Goal: Information Seeking & Learning: Learn about a topic

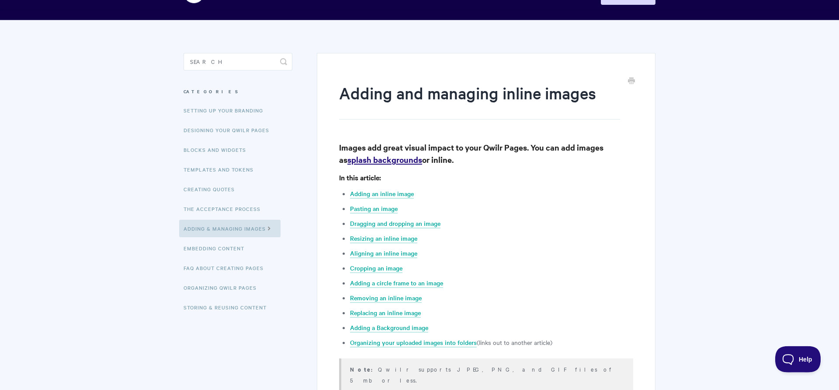
scroll to position [45, 0]
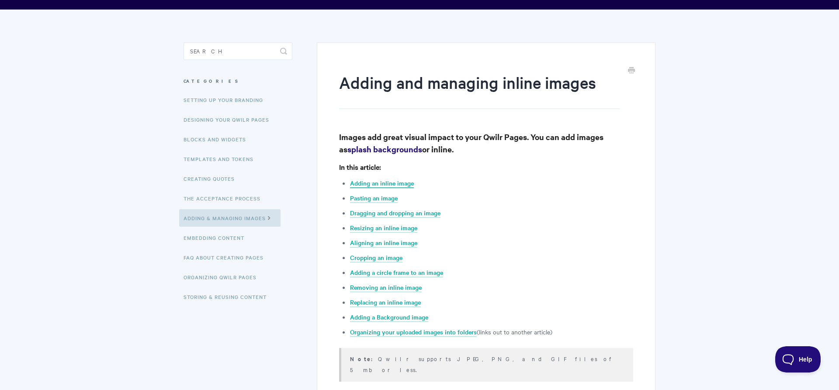
click at [383, 185] on link "Adding an inline image" at bounding box center [382, 183] width 64 height 10
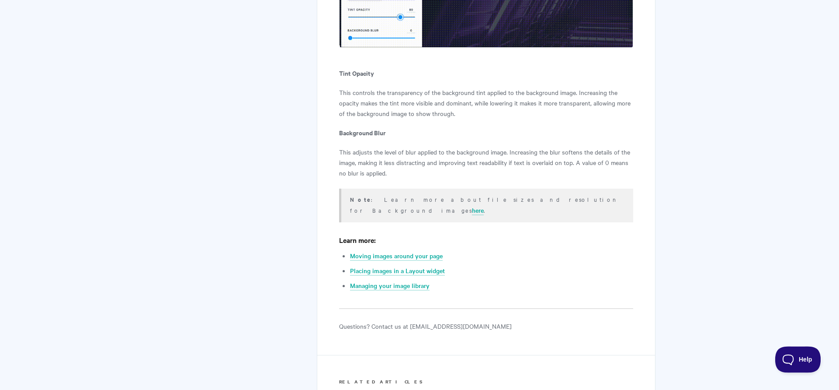
scroll to position [5755, 0]
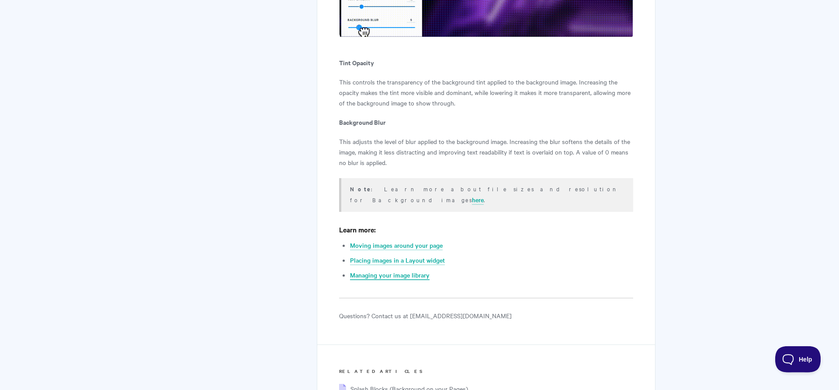
click at [410, 270] on link "Managing your image library" at bounding box center [390, 275] width 80 height 10
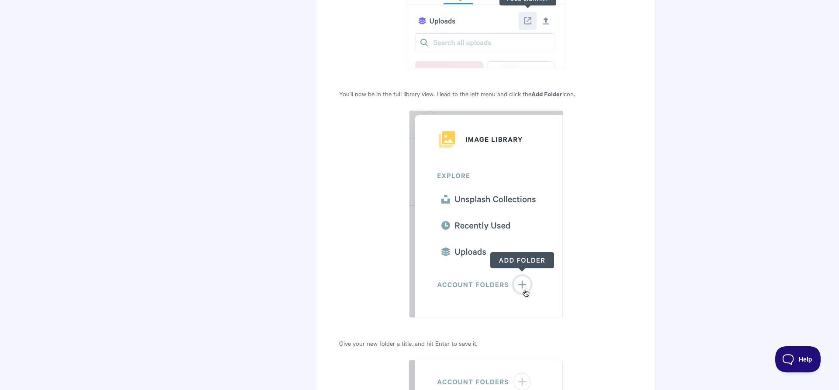
scroll to position [3686, 0]
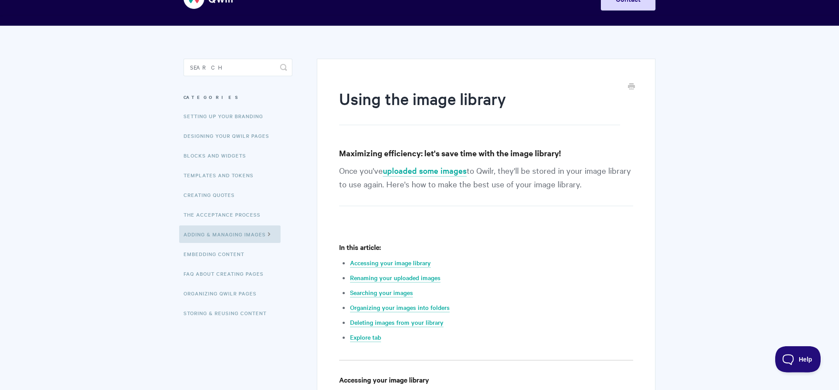
scroll to position [21, 0]
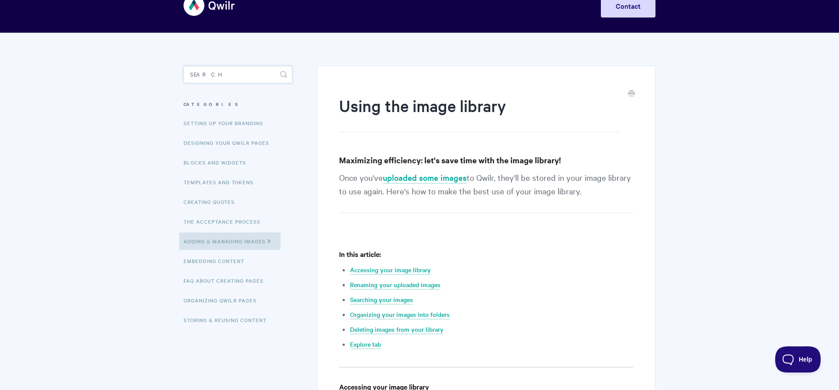
click at [205, 73] on input "Search" at bounding box center [238, 74] width 109 height 17
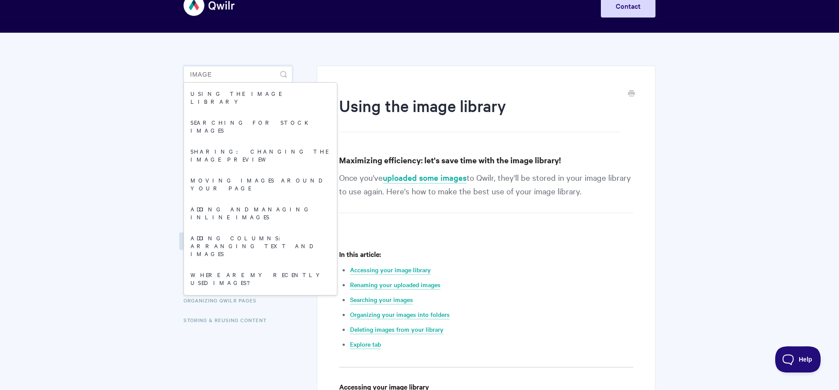
type input "images"
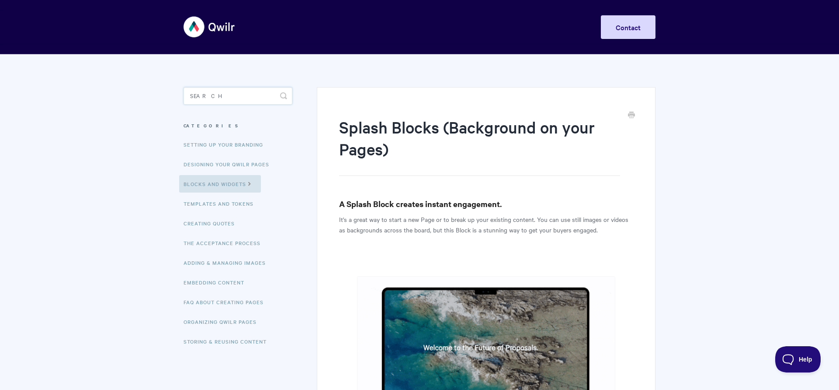
click at [199, 101] on input "Search" at bounding box center [238, 95] width 109 height 17
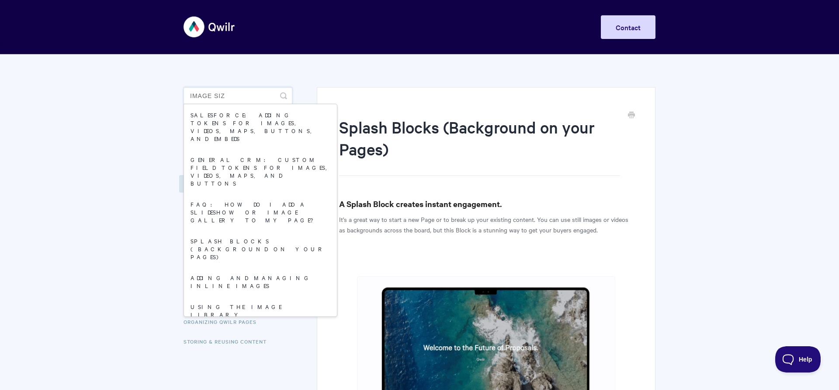
type input "image size"
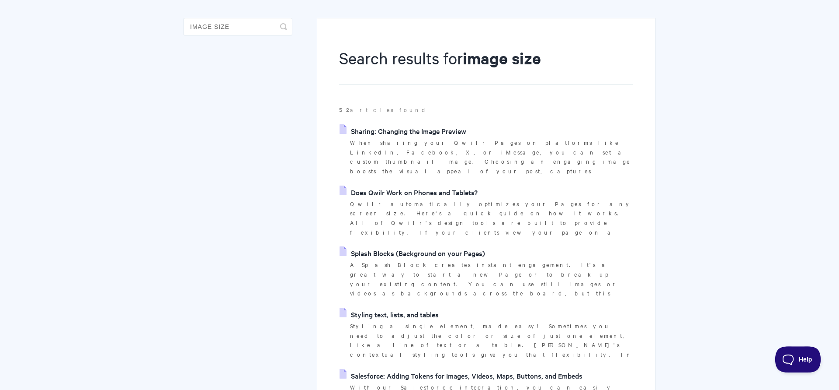
scroll to position [89, 0]
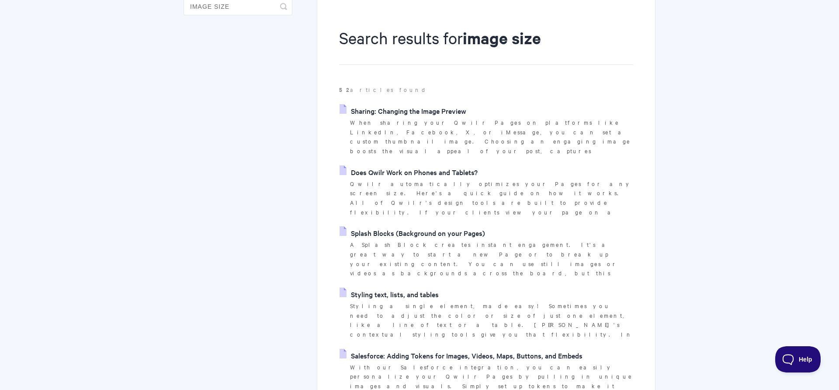
click at [393, 226] on link "Splash Blocks (Background on your Pages)" at bounding box center [413, 232] width 146 height 13
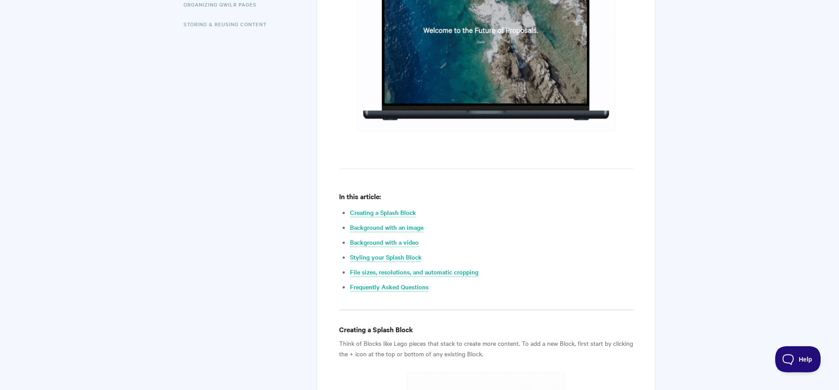
scroll to position [401, 0]
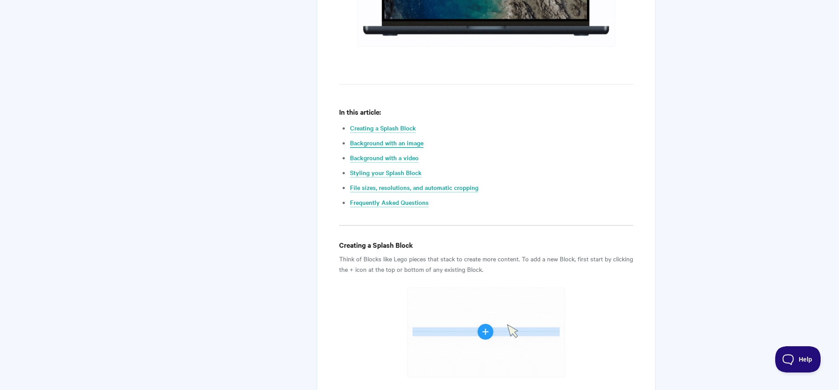
click at [396, 146] on link "Background with an image" at bounding box center [386, 143] width 73 height 10
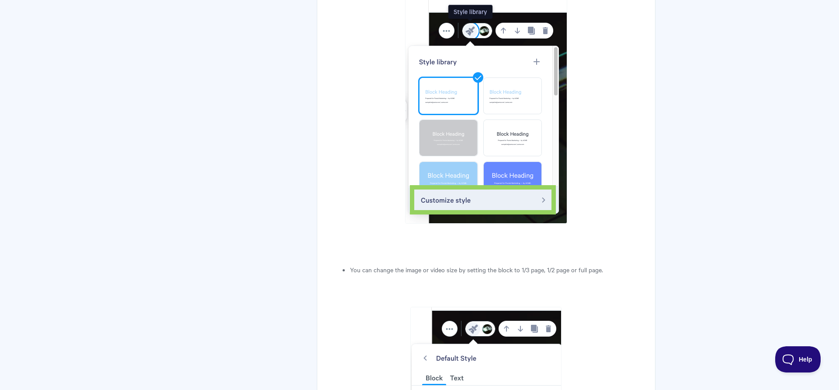
scroll to position [2835, 0]
